Goal: Check status: Check status

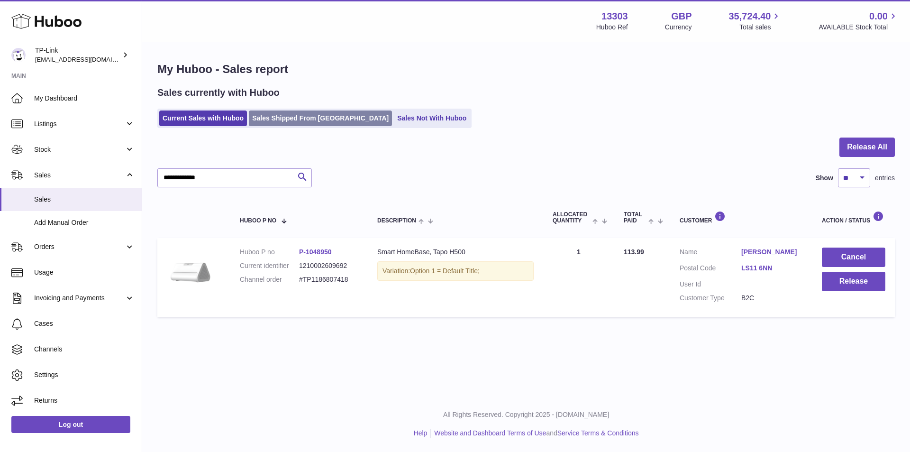
click at [280, 121] on link "Sales Shipped From Huboo" at bounding box center [320, 118] width 143 height 16
click at [394, 116] on link "Sales Not With Huboo" at bounding box center [432, 118] width 76 height 16
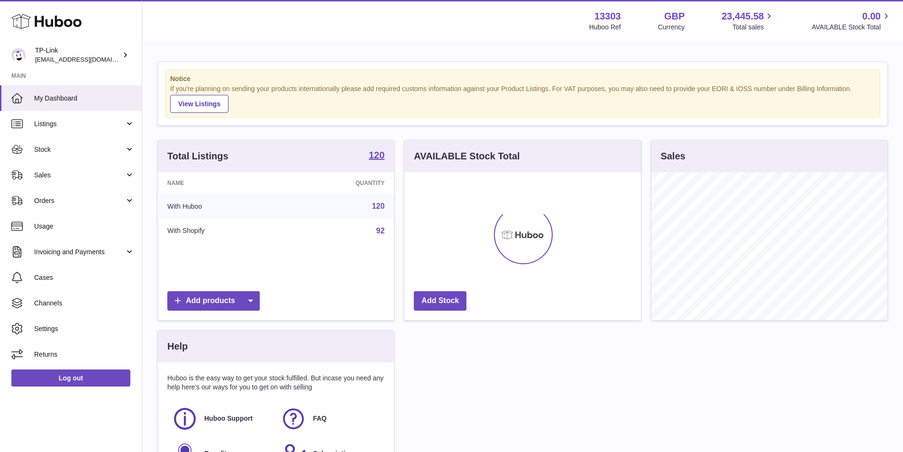
scroll to position [148, 237]
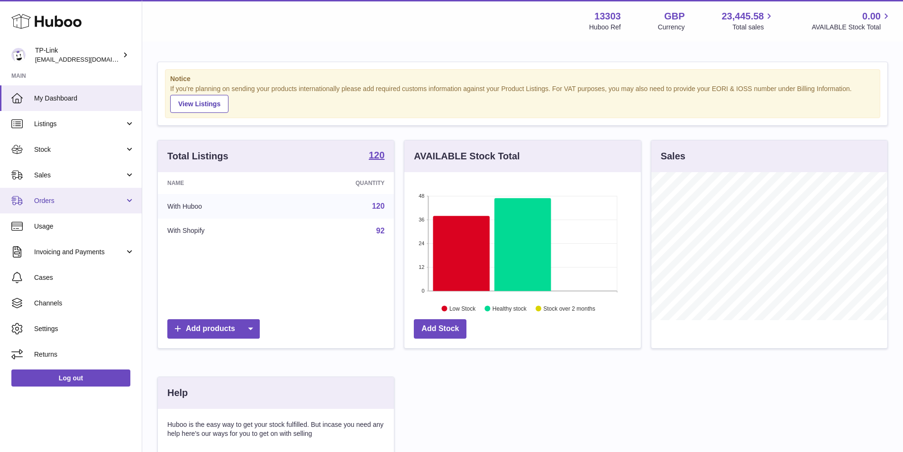
click at [62, 197] on span "Orders" at bounding box center [79, 200] width 91 height 9
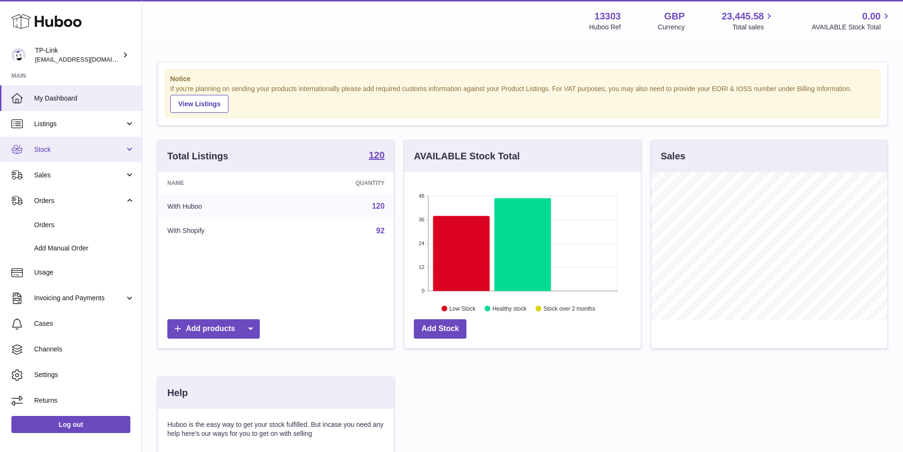
click at [66, 148] on span "Stock" at bounding box center [79, 149] width 91 height 9
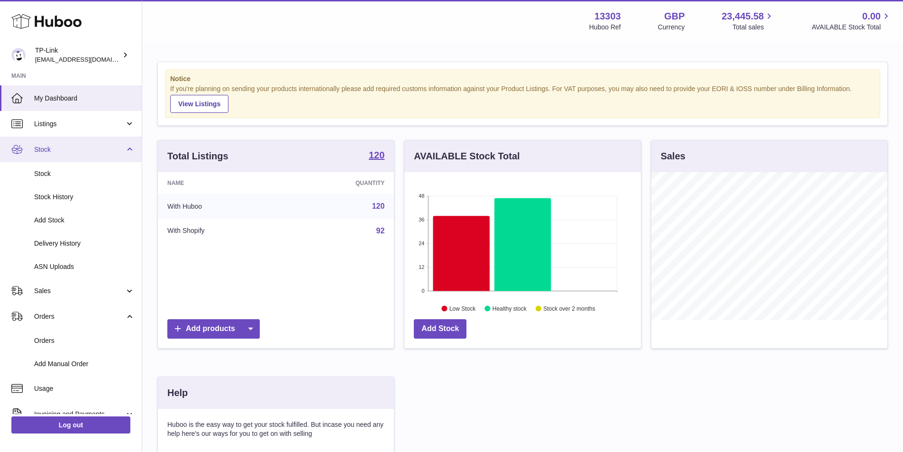
click at [71, 153] on span "Stock" at bounding box center [79, 149] width 91 height 9
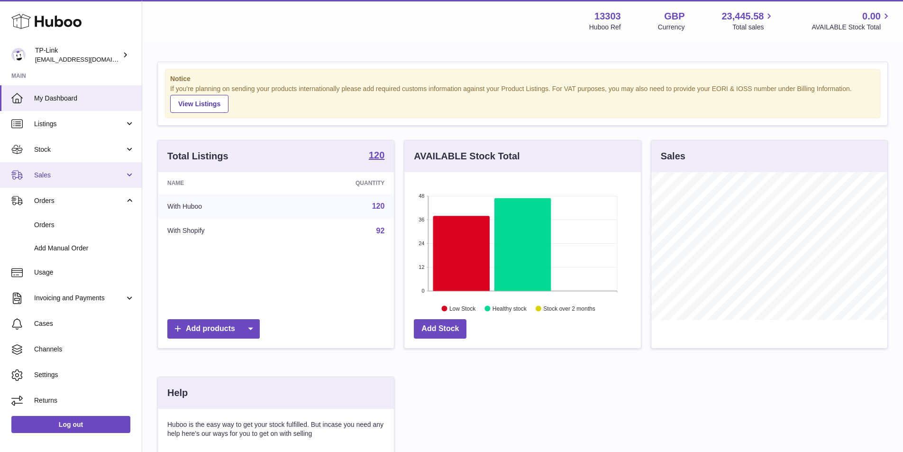
click at [65, 173] on span "Sales" at bounding box center [79, 175] width 91 height 9
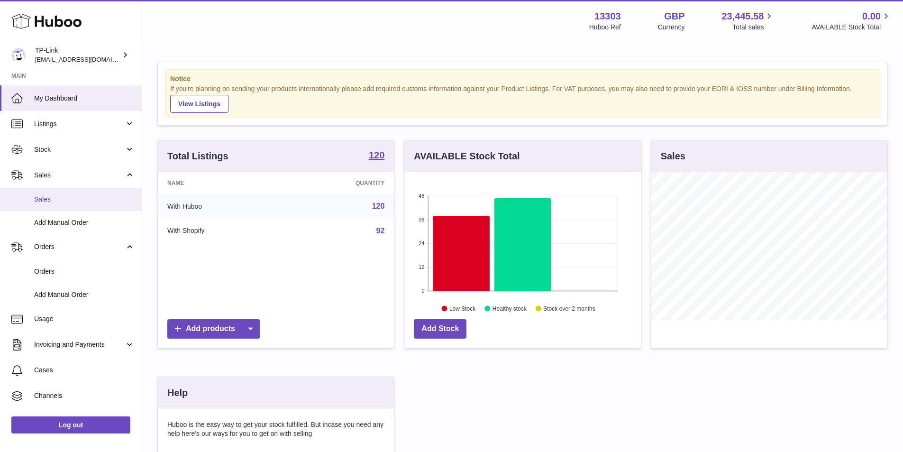
click at [68, 206] on link "Sales" at bounding box center [71, 199] width 142 height 23
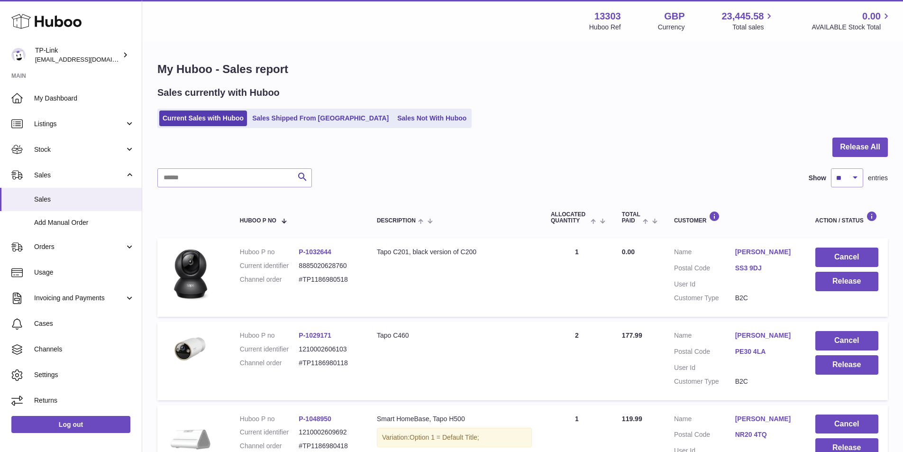
click at [283, 127] on ul "Current Sales with Huboo Sales Shipped From Huboo Sales Not With Huboo" at bounding box center [314, 118] width 314 height 19
click at [285, 121] on link "Sales Shipped From [GEOGRAPHIC_DATA]" at bounding box center [320, 118] width 143 height 16
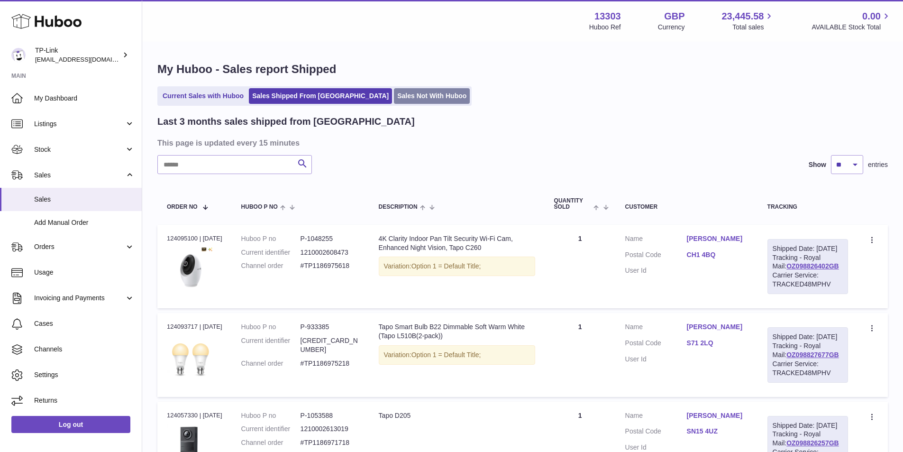
click at [394, 100] on link "Sales Not With Huboo" at bounding box center [432, 96] width 76 height 16
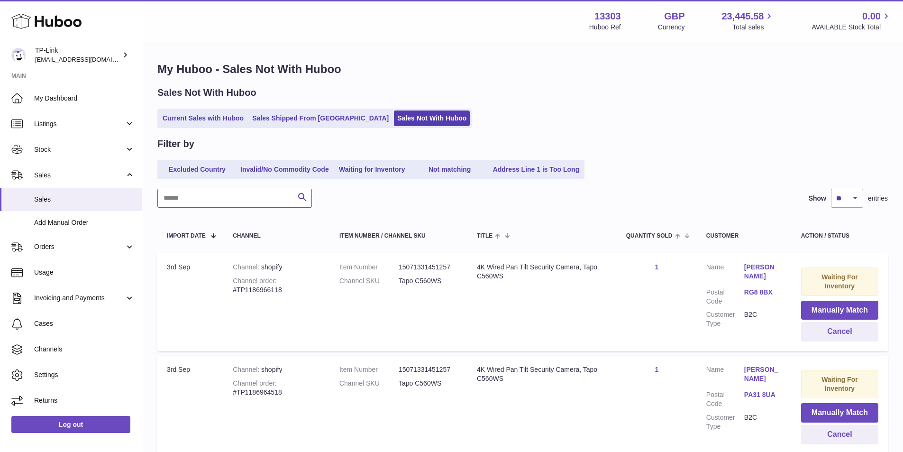
click at [187, 201] on input "text" at bounding box center [234, 198] width 155 height 19
paste input "**********"
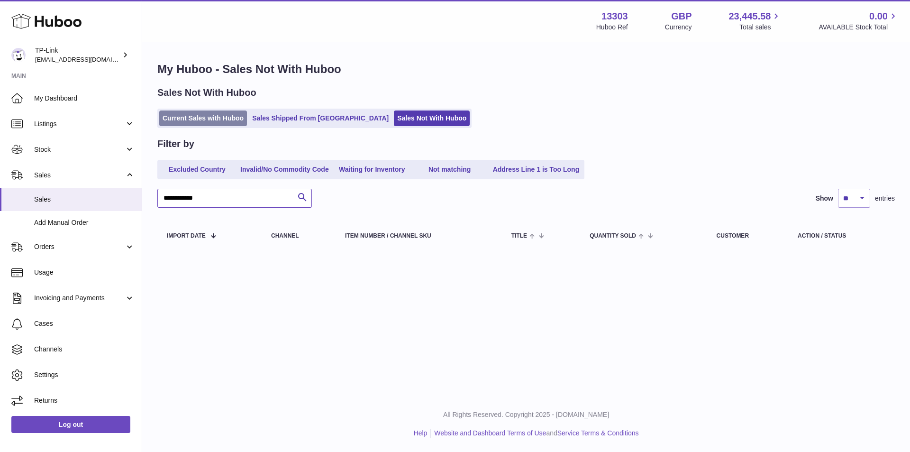
type input "**********"
click at [199, 121] on link "Current Sales with Huboo" at bounding box center [203, 118] width 88 height 16
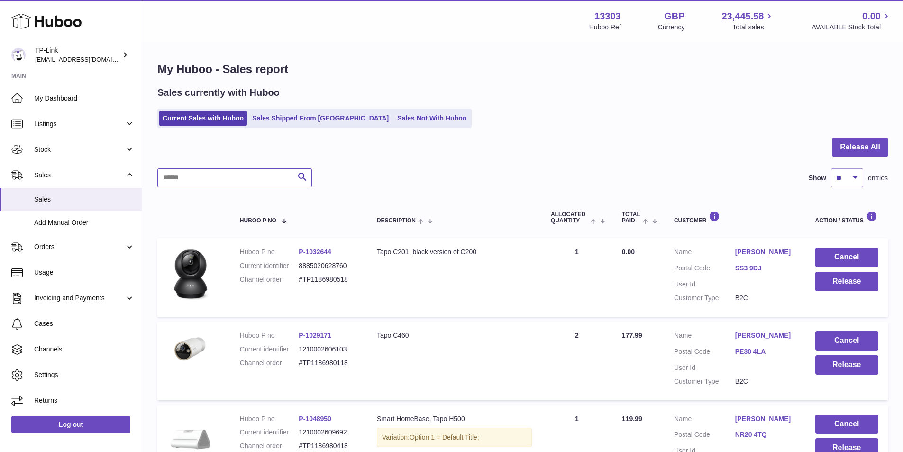
click at [187, 181] on input "text" at bounding box center [234, 177] width 155 height 19
paste input "**********"
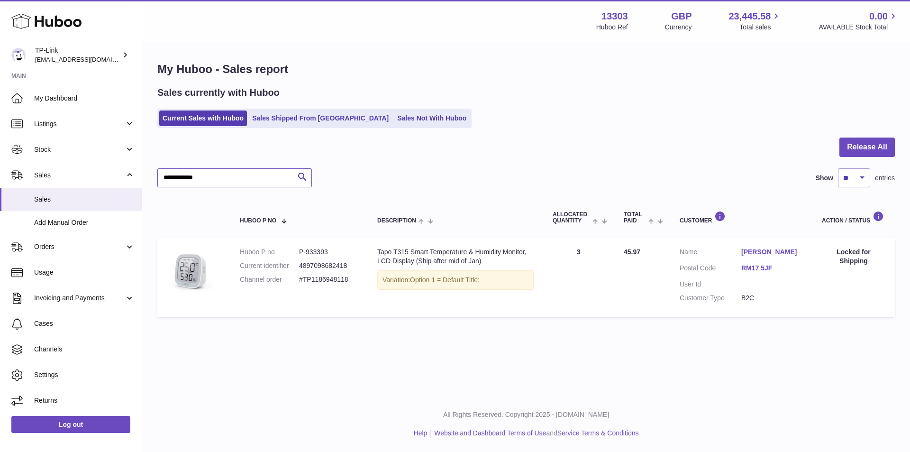
type input "**********"
click at [46, 243] on span "Orders" at bounding box center [79, 246] width 91 height 9
click at [49, 320] on span "Usage" at bounding box center [84, 318] width 100 height 9
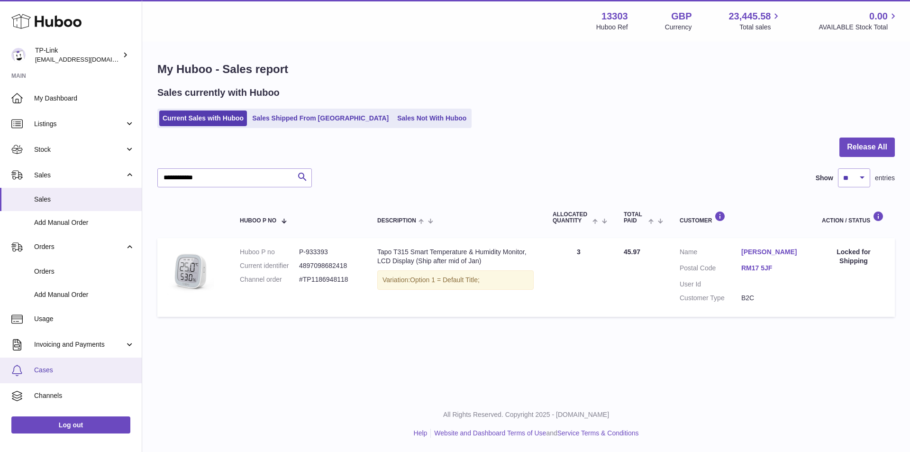
click at [57, 363] on link "Cases" at bounding box center [71, 370] width 142 height 26
click at [57, 360] on link "Cases" at bounding box center [71, 370] width 142 height 26
click at [46, 373] on span "Cases" at bounding box center [84, 369] width 100 height 9
